Goal: Obtain resource: Download file/media

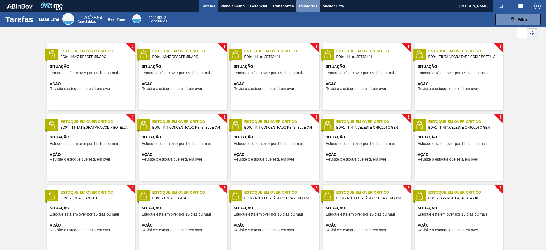
click at [313, 1] on button "Relatórios" at bounding box center [308, 6] width 23 height 12
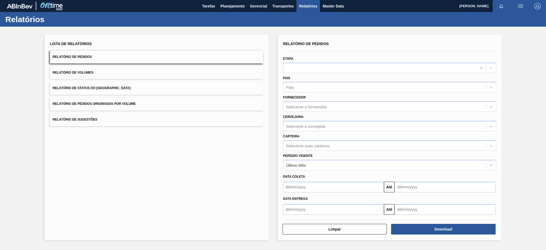
click at [161, 103] on button "Relatório de Pedidos Originados por Volume" at bounding box center [156, 103] width 213 height 13
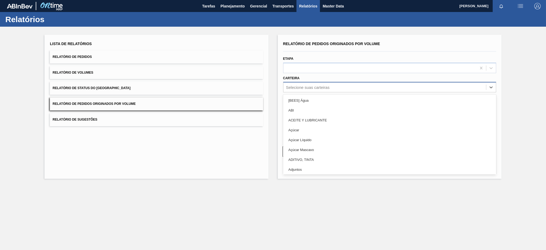
click at [328, 88] on div "Selecione suas carteiras" at bounding box center [307, 87] width 43 height 5
type input "pre"
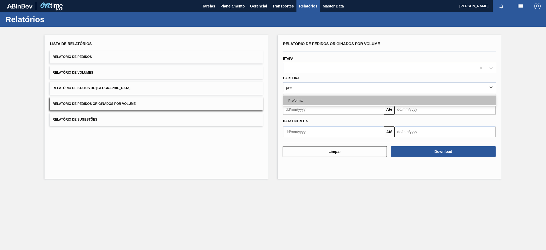
click at [304, 97] on div "Preforma" at bounding box center [389, 100] width 213 height 10
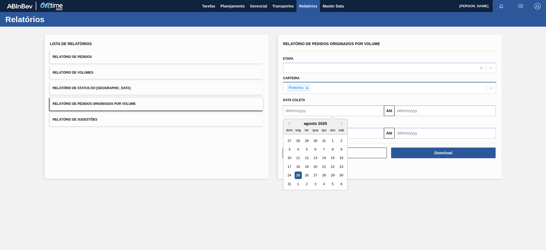
click at [294, 109] on input "text" at bounding box center [333, 110] width 101 height 11
click at [288, 123] on button "Previous Month" at bounding box center [288, 124] width 4 height 4
click at [288, 165] on div "20" at bounding box center [289, 166] width 7 height 7
type input "[DATE]"
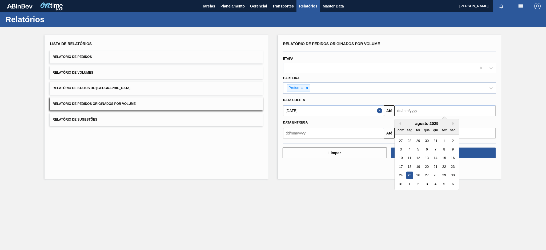
click at [416, 111] on input "text" at bounding box center [445, 110] width 101 height 11
click at [410, 174] on div "25" at bounding box center [409, 175] width 7 height 7
type input "[DATE]"
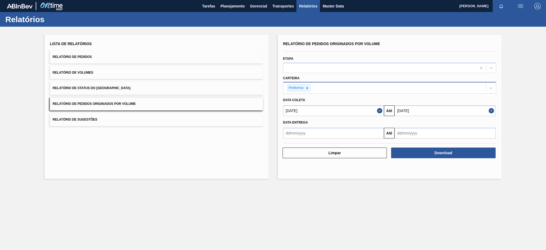
click at [410, 174] on div "Relatório de Pedidos Originados por Volume Etapa Carteira Preforma Data coleta …" at bounding box center [390, 107] width 224 height 144
click at [457, 152] on button "Download" at bounding box center [443, 152] width 105 height 11
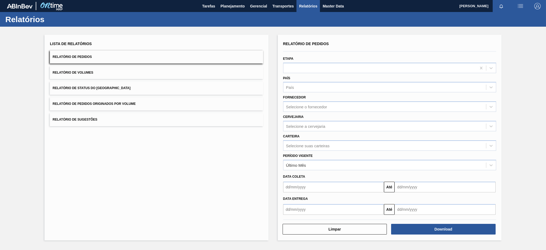
click at [94, 101] on button "Relatório de Pedidos Originados por Volume" at bounding box center [156, 103] width 213 height 13
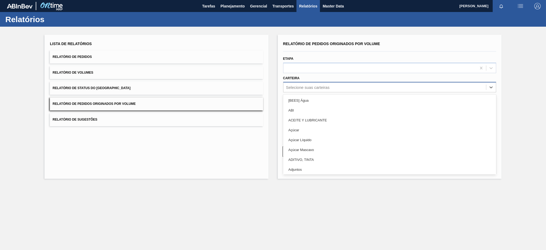
click at [285, 89] on div "Selecione suas carteiras" at bounding box center [385, 87] width 203 height 8
type input "aç"
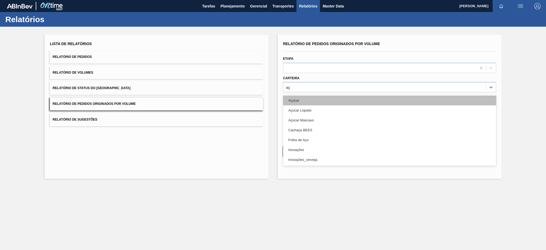
click at [296, 98] on div "Açúcar" at bounding box center [389, 100] width 213 height 10
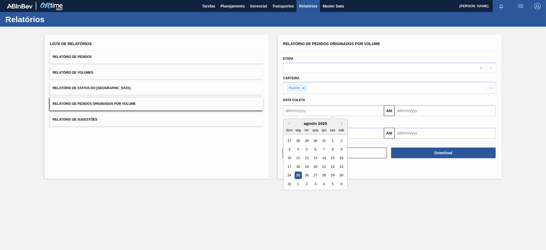
click at [296, 108] on input "text" at bounding box center [333, 110] width 101 height 11
click at [287, 123] on button "Previous Month" at bounding box center [288, 124] width 4 height 4
click at [289, 166] on div "20" at bounding box center [289, 166] width 7 height 7
type input "[DATE]"
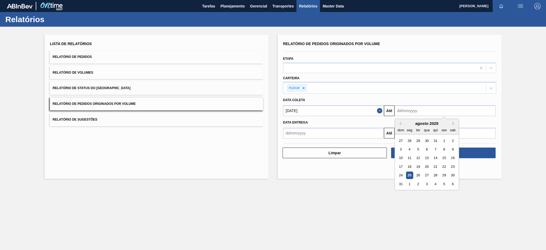
click at [432, 112] on input "text" at bounding box center [445, 110] width 101 height 11
click at [410, 174] on div "25" at bounding box center [409, 175] width 7 height 7
type input "[DATE]"
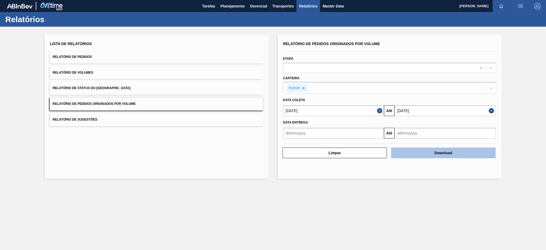
click at [404, 153] on button "Download" at bounding box center [443, 152] width 105 height 11
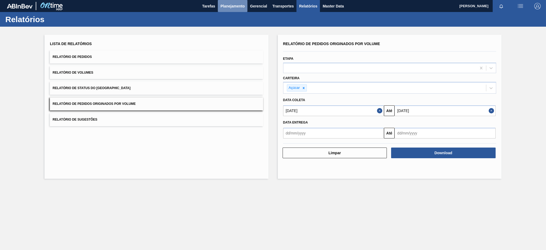
click at [229, 8] on span "Planejamento" at bounding box center [233, 6] width 24 height 6
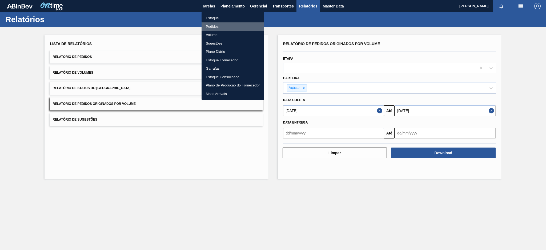
click at [213, 27] on li "Pedidos" at bounding box center [233, 26] width 63 height 9
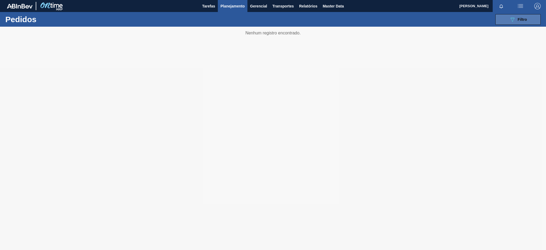
click at [507, 18] on button "089F7B8B-B2A5-4AFE-B5C0-19BA573D28AC Filtro" at bounding box center [518, 19] width 45 height 11
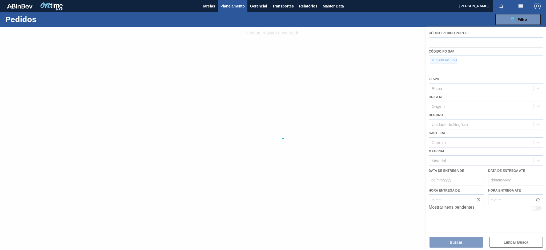
click at [432, 60] on div at bounding box center [273, 138] width 546 height 223
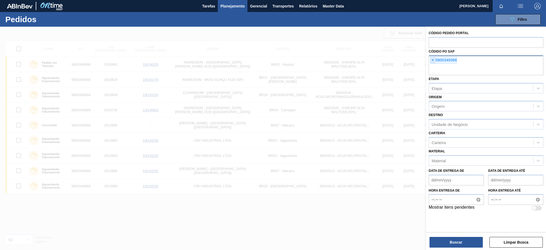
click at [433, 59] on span "×" at bounding box center [432, 60] width 5 height 6
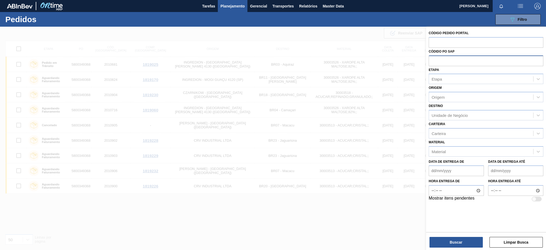
paste input "text"
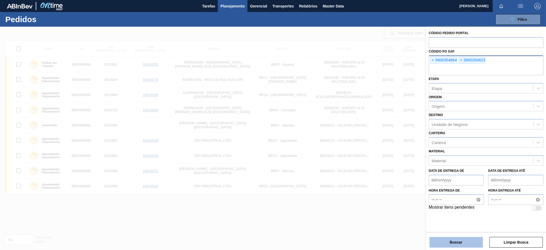
click at [457, 240] on button "Buscar" at bounding box center [456, 242] width 53 height 11
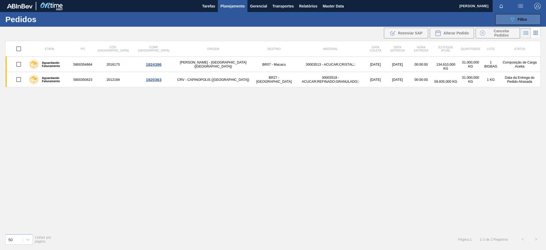
click at [513, 17] on icon at bounding box center [513, 19] width 4 height 5
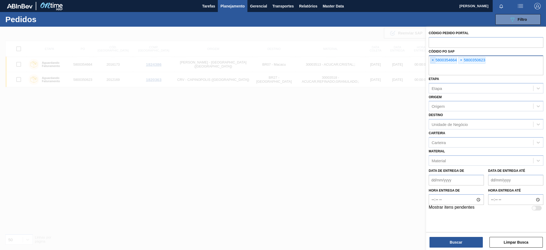
click at [433, 61] on span "×" at bounding box center [432, 60] width 5 height 6
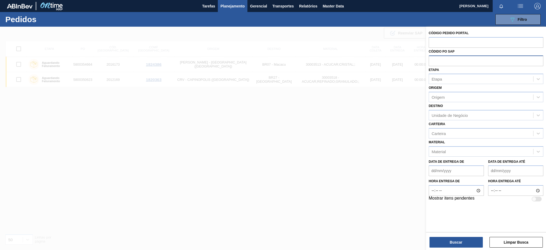
paste input "5800350623"
type input "5800350623"
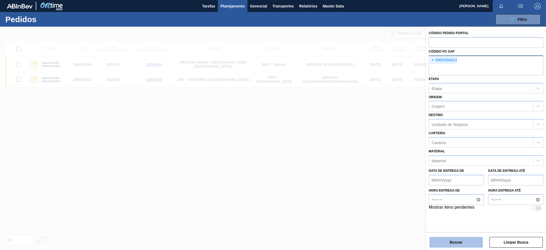
click at [461, 241] on button "Buscar" at bounding box center [456, 242] width 53 height 11
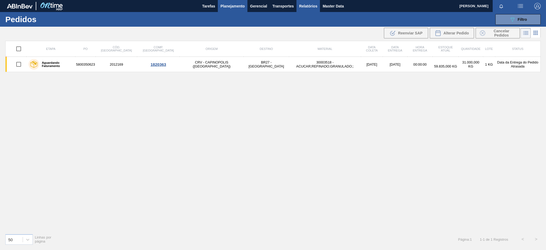
click at [304, 8] on span "Relatórios" at bounding box center [308, 6] width 18 height 6
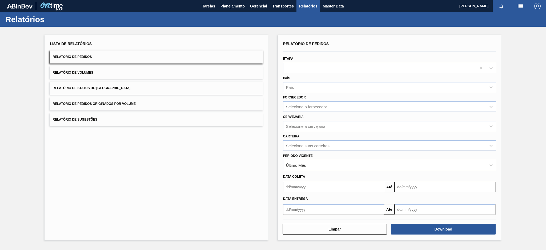
click at [151, 101] on button "Relatório de Pedidos Originados por Volume" at bounding box center [156, 103] width 213 height 13
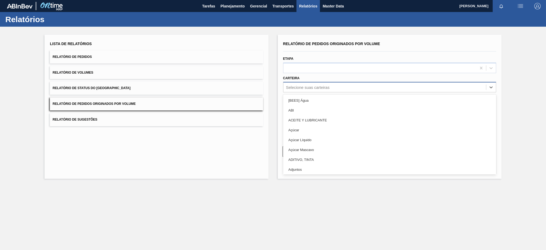
click at [318, 89] on div "Selecione suas carteiras" at bounding box center [307, 87] width 43 height 5
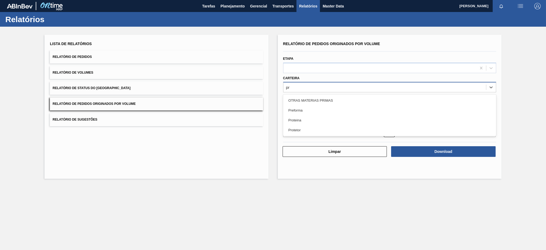
type input "pre"
drag, startPoint x: 309, startPoint y: 99, endPoint x: 307, endPoint y: 101, distance: 2.8
click at [307, 101] on div "Preforma" at bounding box center [389, 100] width 213 height 10
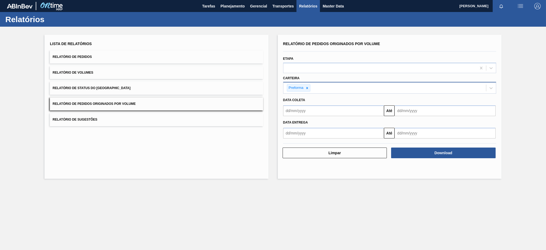
click at [307, 101] on div "Data coleta" at bounding box center [389, 100] width 217 height 8
click at [304, 110] on input "text" at bounding box center [333, 110] width 101 height 11
click at [286, 122] on button "Previous Month" at bounding box center [288, 124] width 4 height 4
click at [290, 168] on div "20" at bounding box center [289, 166] width 7 height 7
type input "[DATE]"
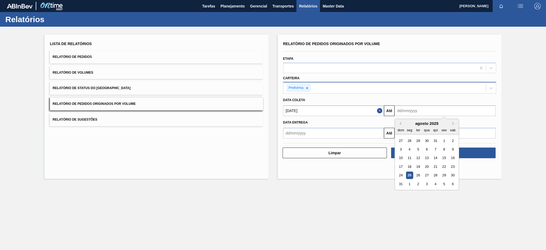
click at [410, 113] on input "text" at bounding box center [445, 110] width 101 height 11
click at [408, 172] on div "25" at bounding box center [409, 175] width 7 height 7
type input "[DATE]"
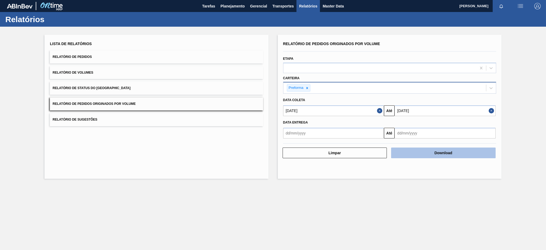
click at [438, 154] on button "Download" at bounding box center [443, 152] width 105 height 11
